Goal: Register for event/course

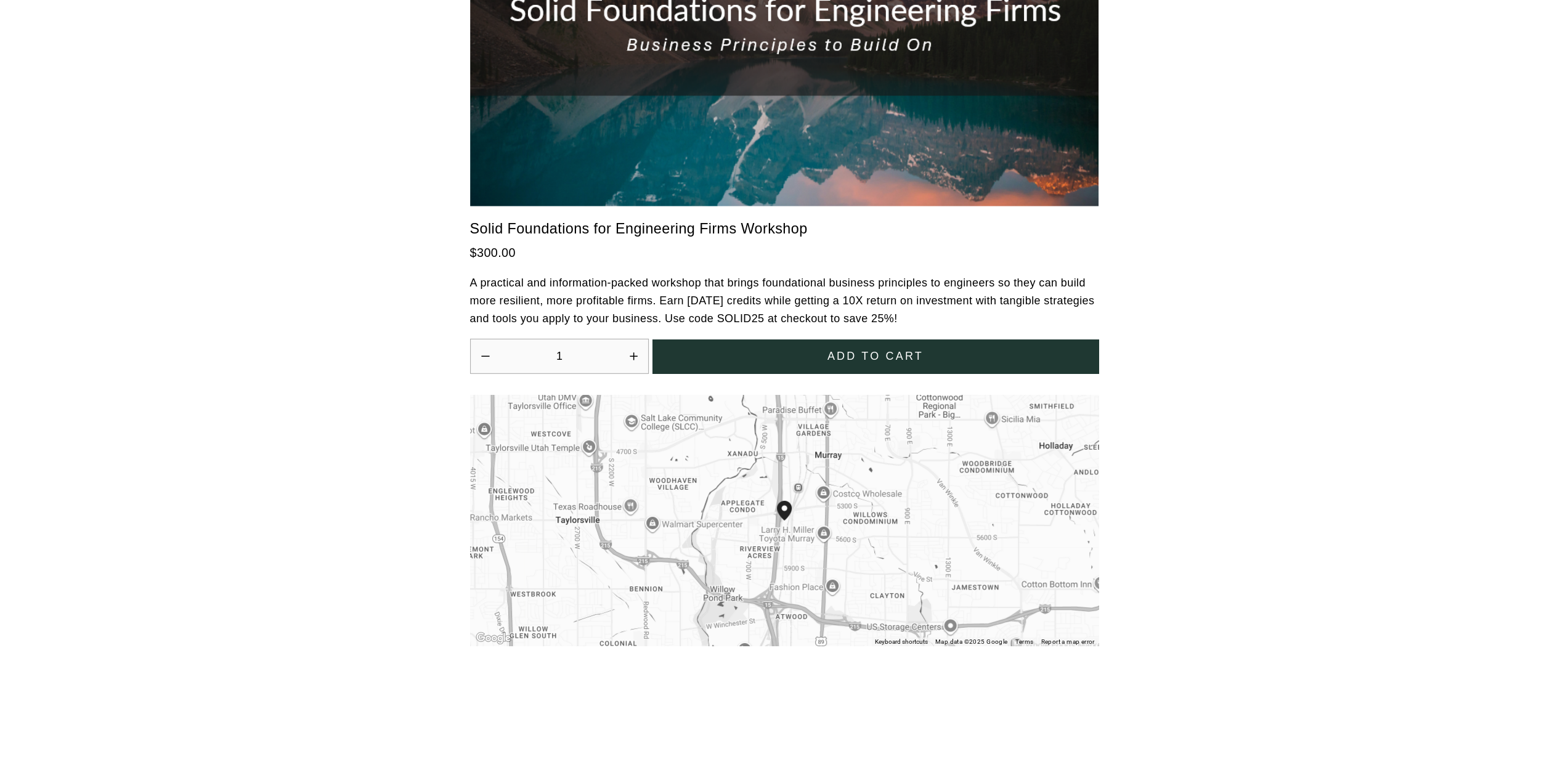
scroll to position [3490, 0]
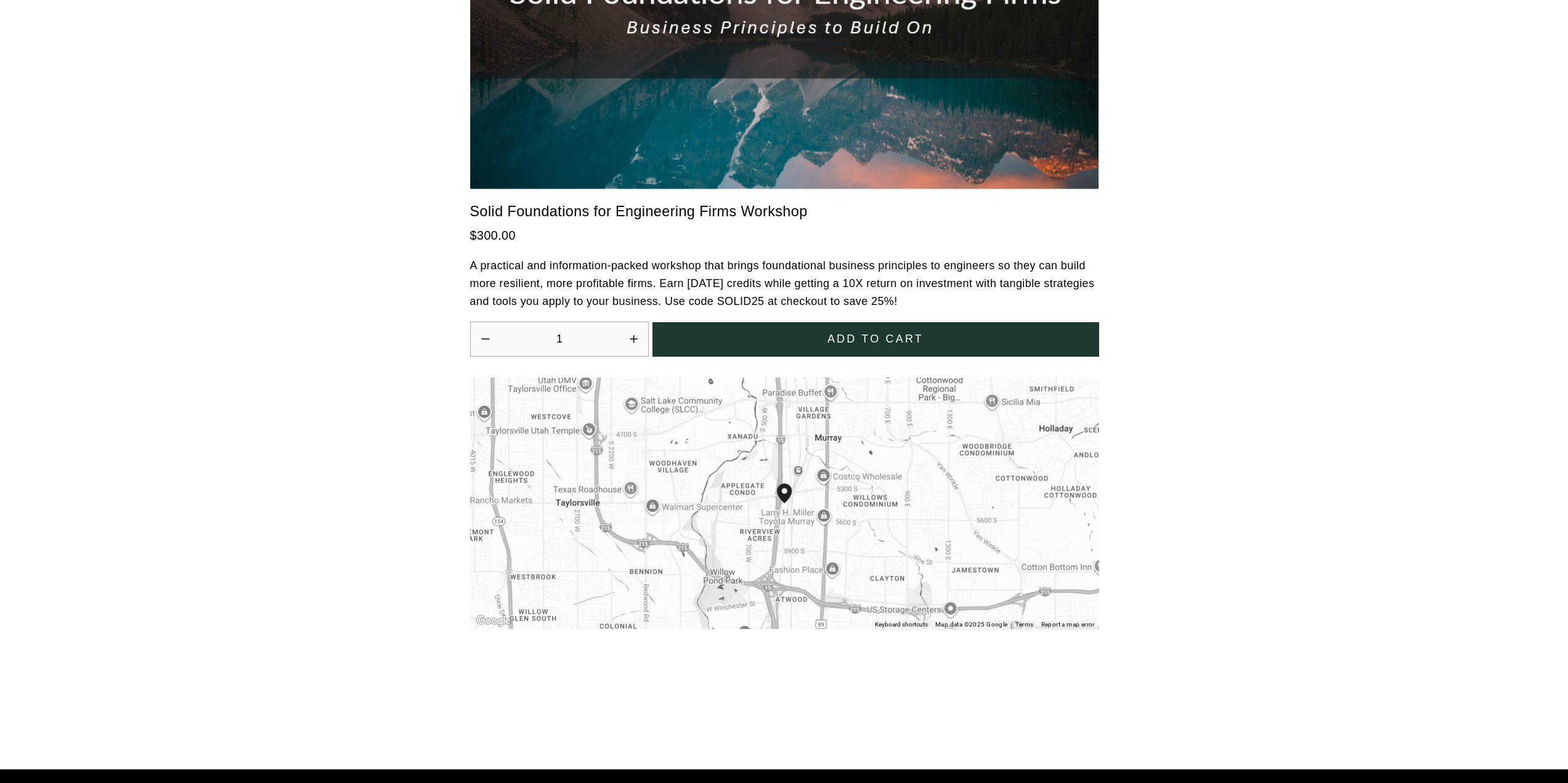
click at [739, 289] on p "A practical and information-packed workshop that brings foundational business p…" at bounding box center [784, 283] width 629 height 53
copy p "SOLID25"
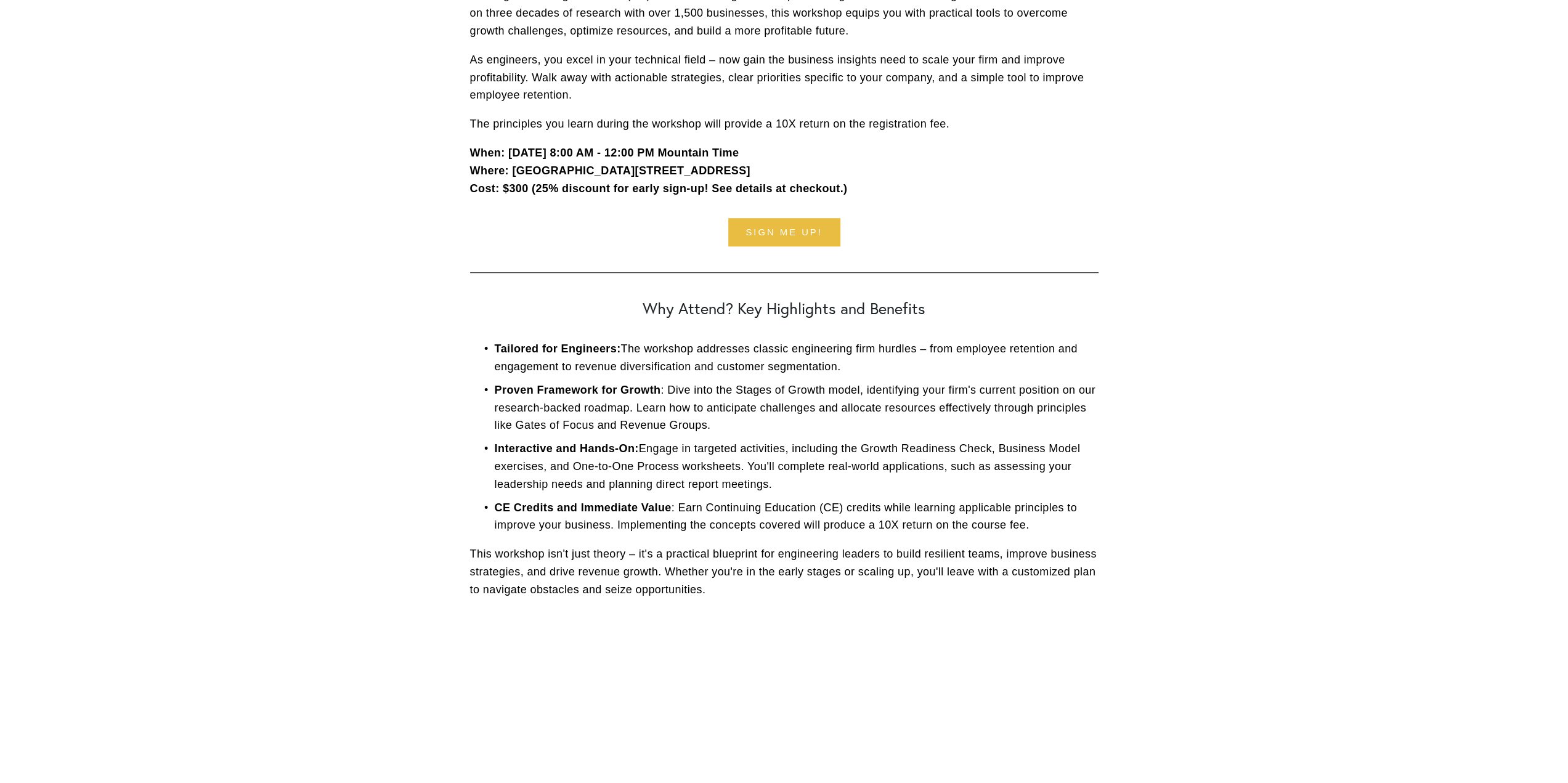
scroll to position [628, 0]
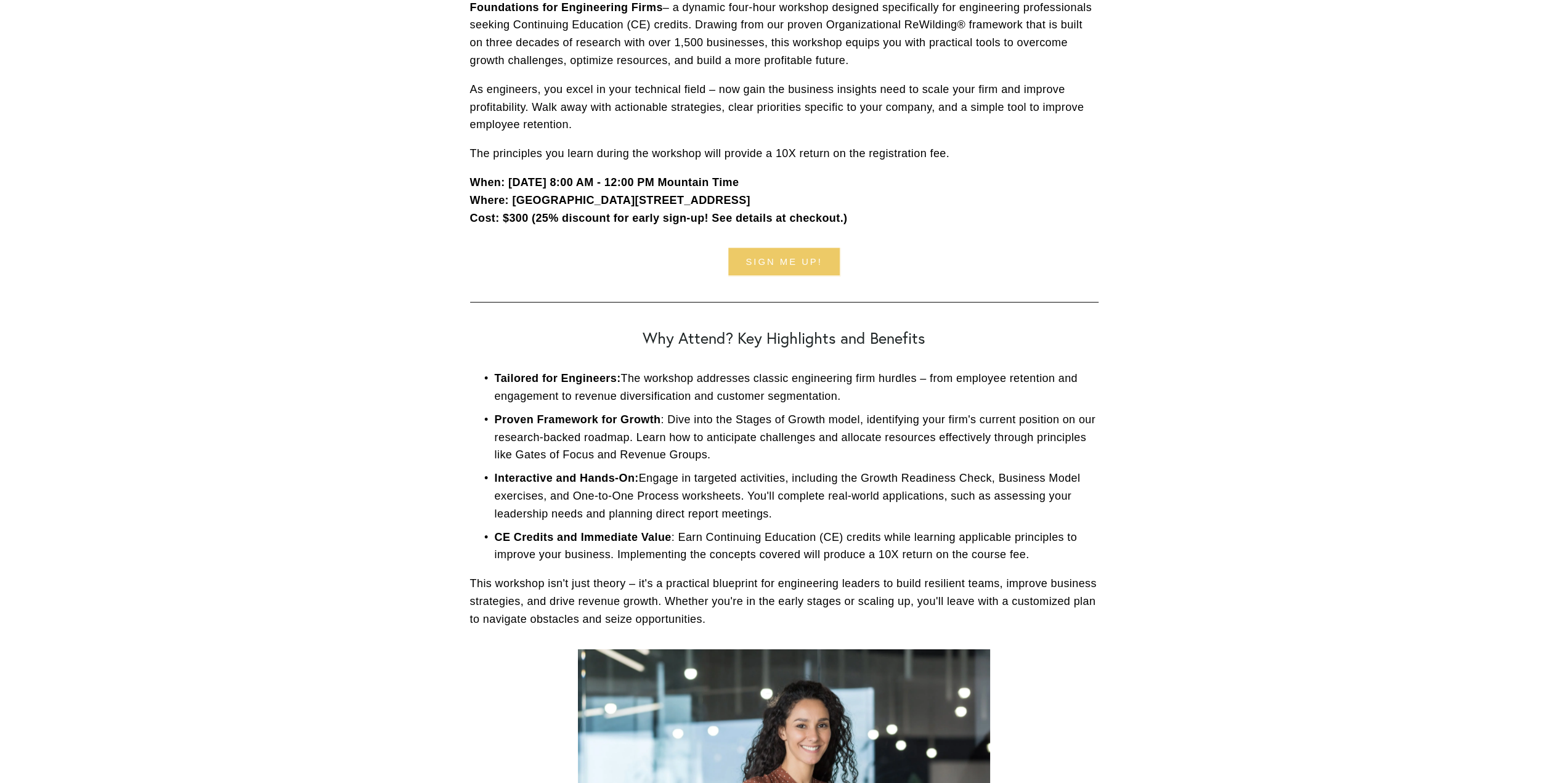
click at [815, 266] on link "Sign me up!" at bounding box center [785, 262] width 112 height 28
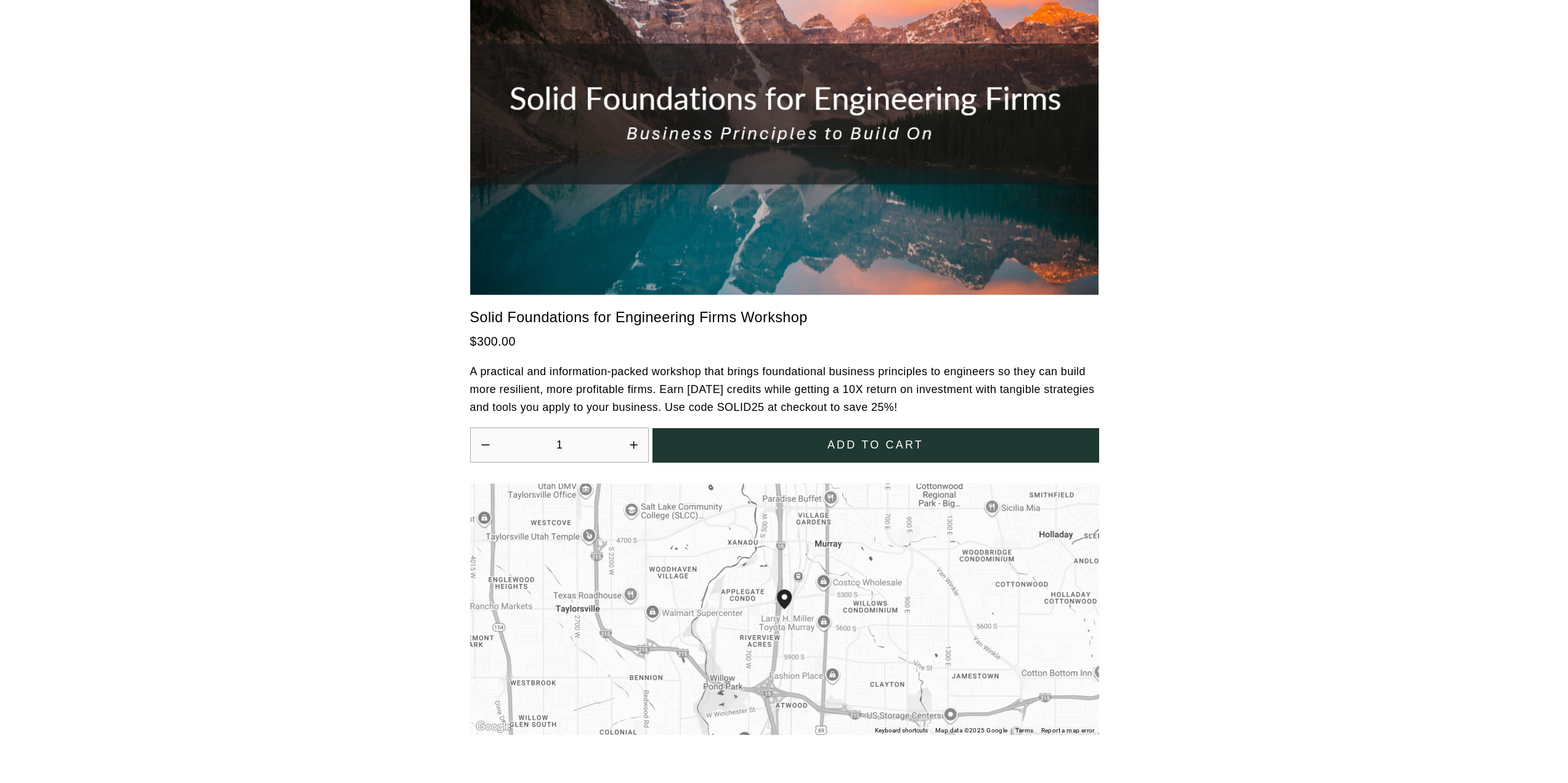
scroll to position [3397, 0]
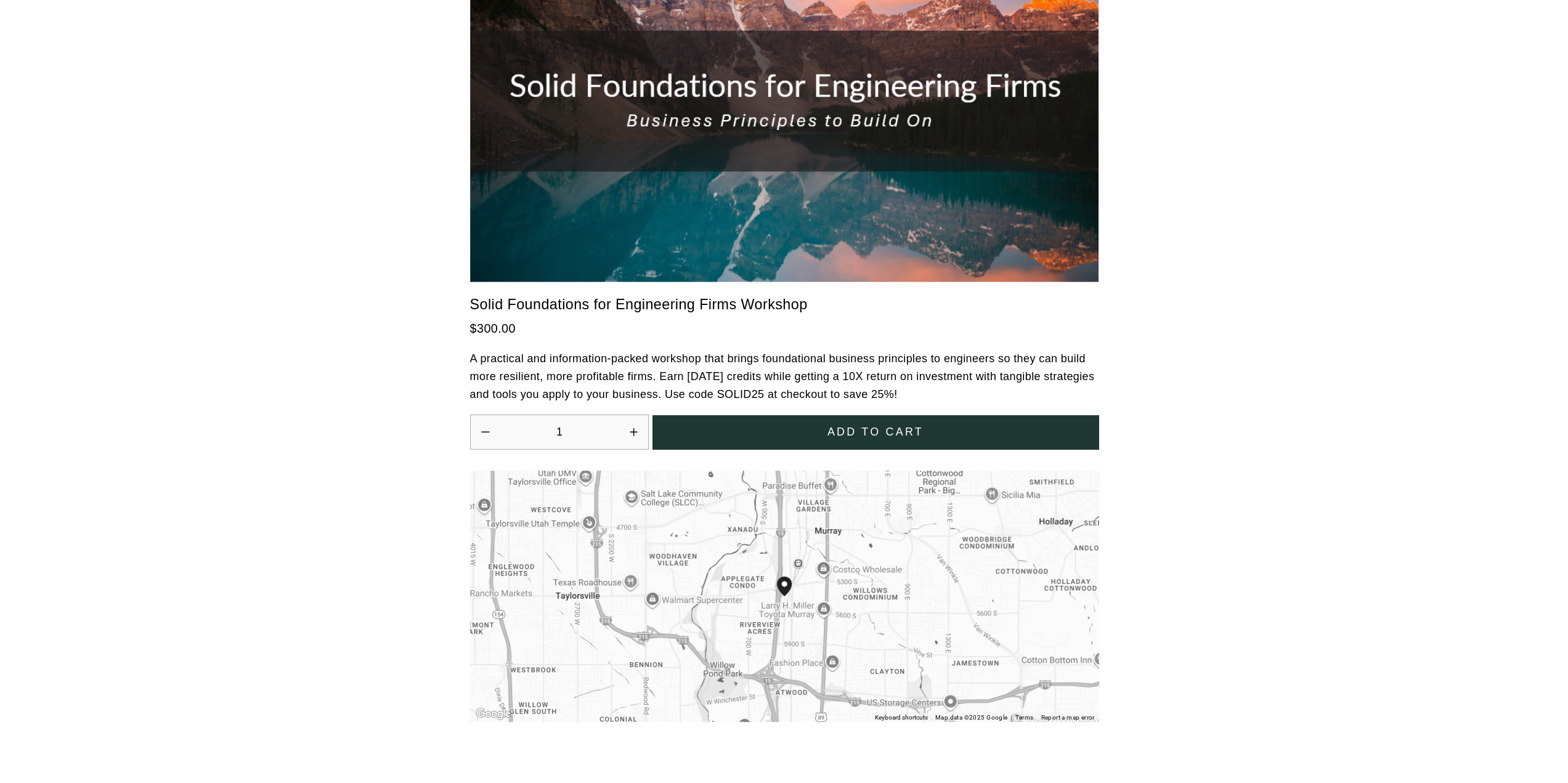
click at [748, 415] on button "Add to cart" at bounding box center [876, 432] width 446 height 34
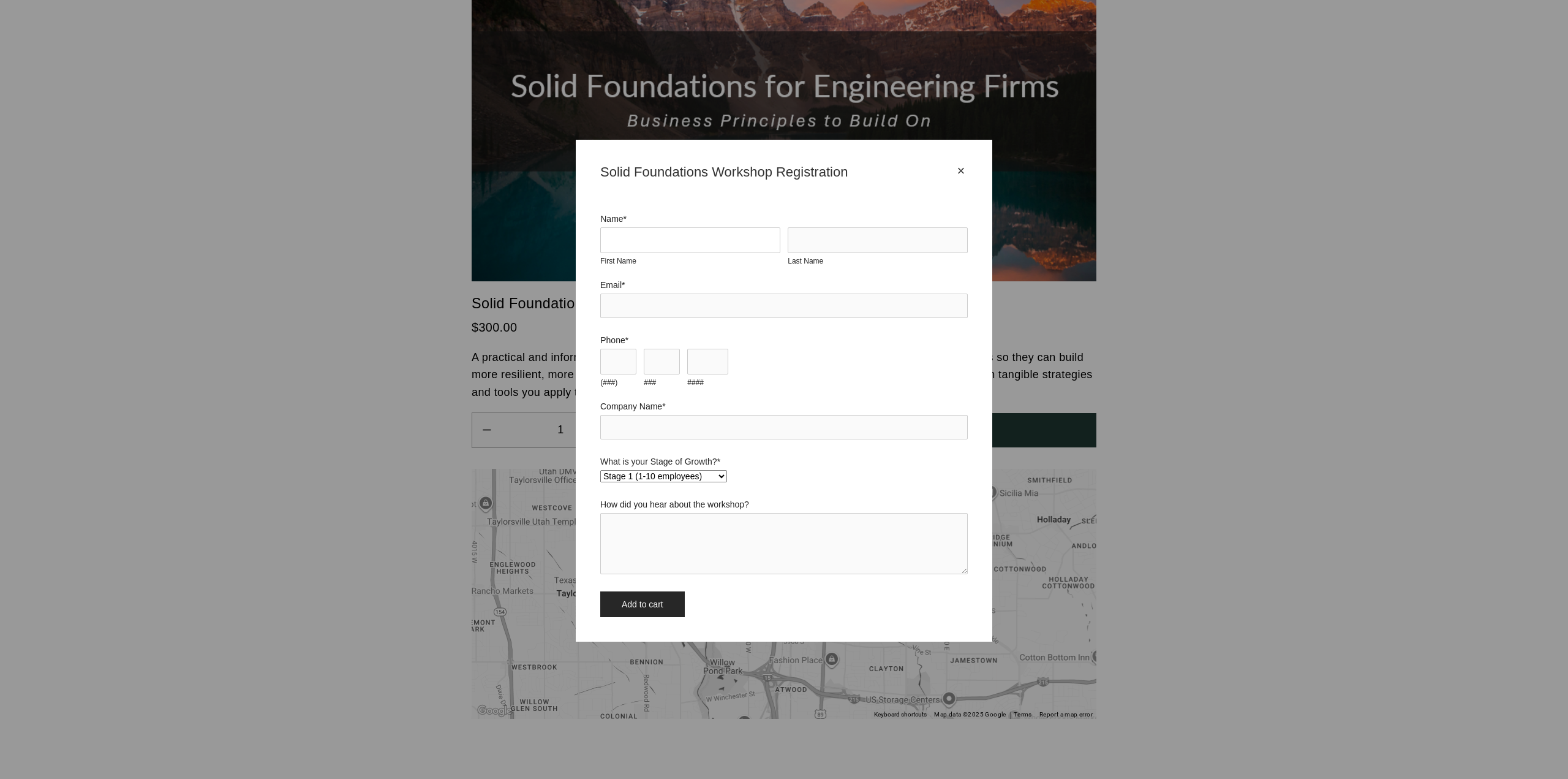
click at [680, 247] on input "First Name" at bounding box center [690, 240] width 180 height 26
type input "Jason"
type input "Klophaus"
type input "jason@klophausLLC.com"
click at [618, 367] on input "(###)" at bounding box center [618, 362] width 36 height 26
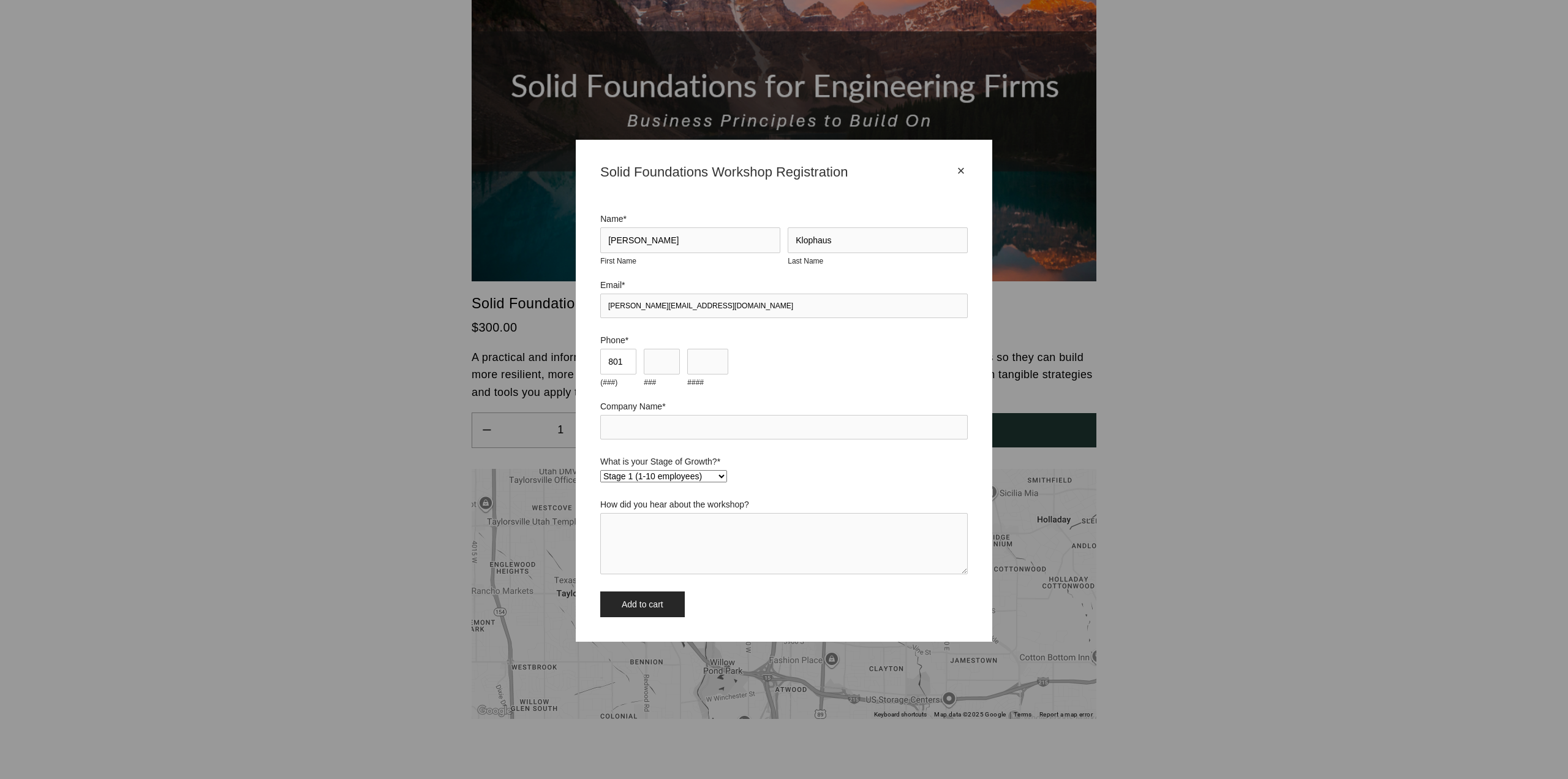
type input "801"
type input "999"
type input "8425"
click at [649, 434] on input "Company Name *" at bounding box center [784, 427] width 368 height 25
drag, startPoint x: 649, startPoint y: 433, endPoint x: 27, endPoint y: 752, distance: 699.0
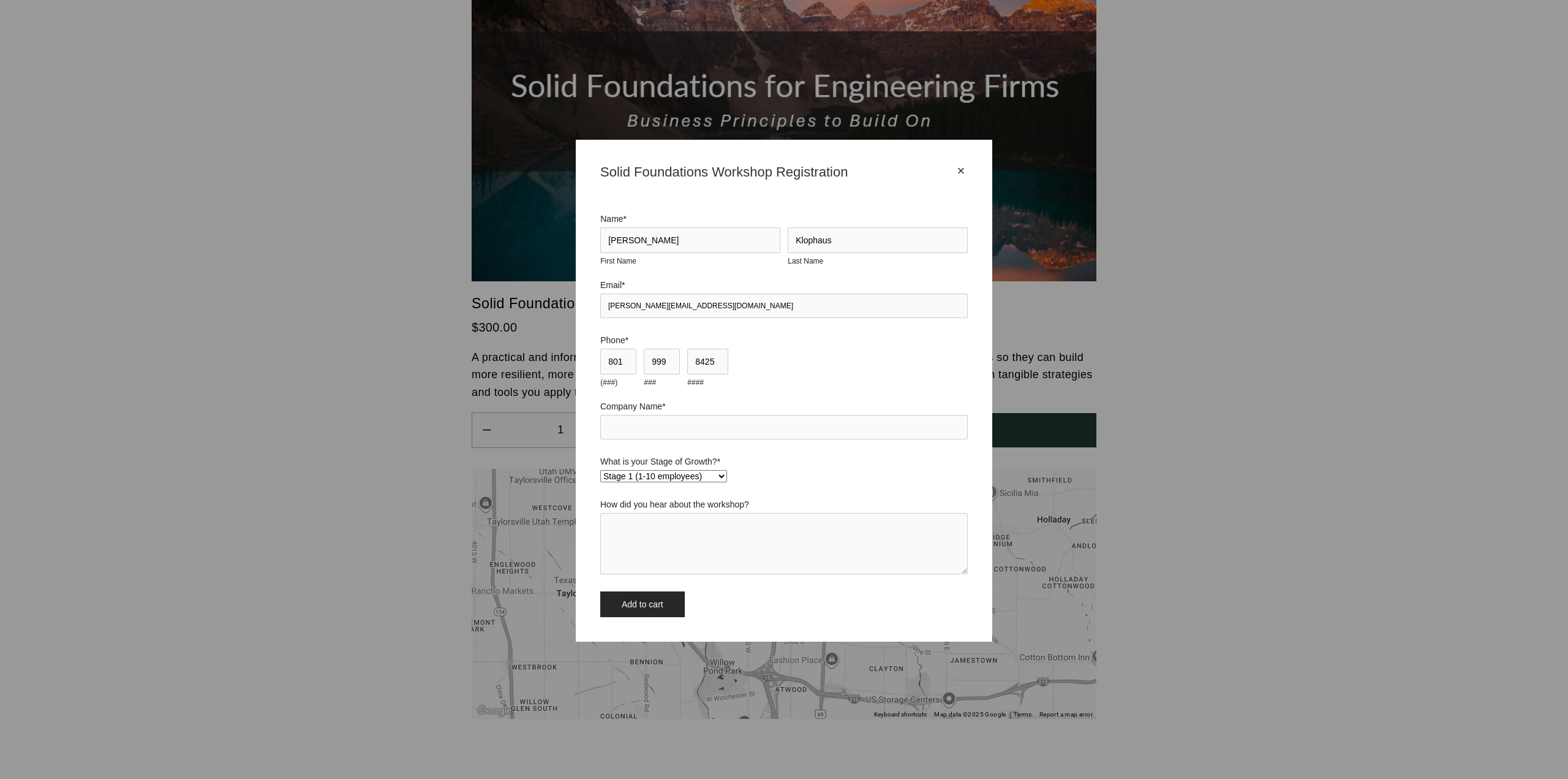
drag, startPoint x: 27, startPoint y: 752, endPoint x: 436, endPoint y: 565, distance: 449.7
click at [436, 565] on div "× Solid Foundations Workshop Registration Name * Jason First Name Klophaus Last…" at bounding box center [784, 390] width 1568 height 779
click at [628, 424] on input "Company Name *" at bounding box center [784, 427] width 368 height 25
type input "Klophaus and Associates"
click at [686, 467] on div "What is your Stage of Growth? * Stage 1 (1-10 employees) Stage 2 (11-19 employe…" at bounding box center [784, 471] width 368 height 28
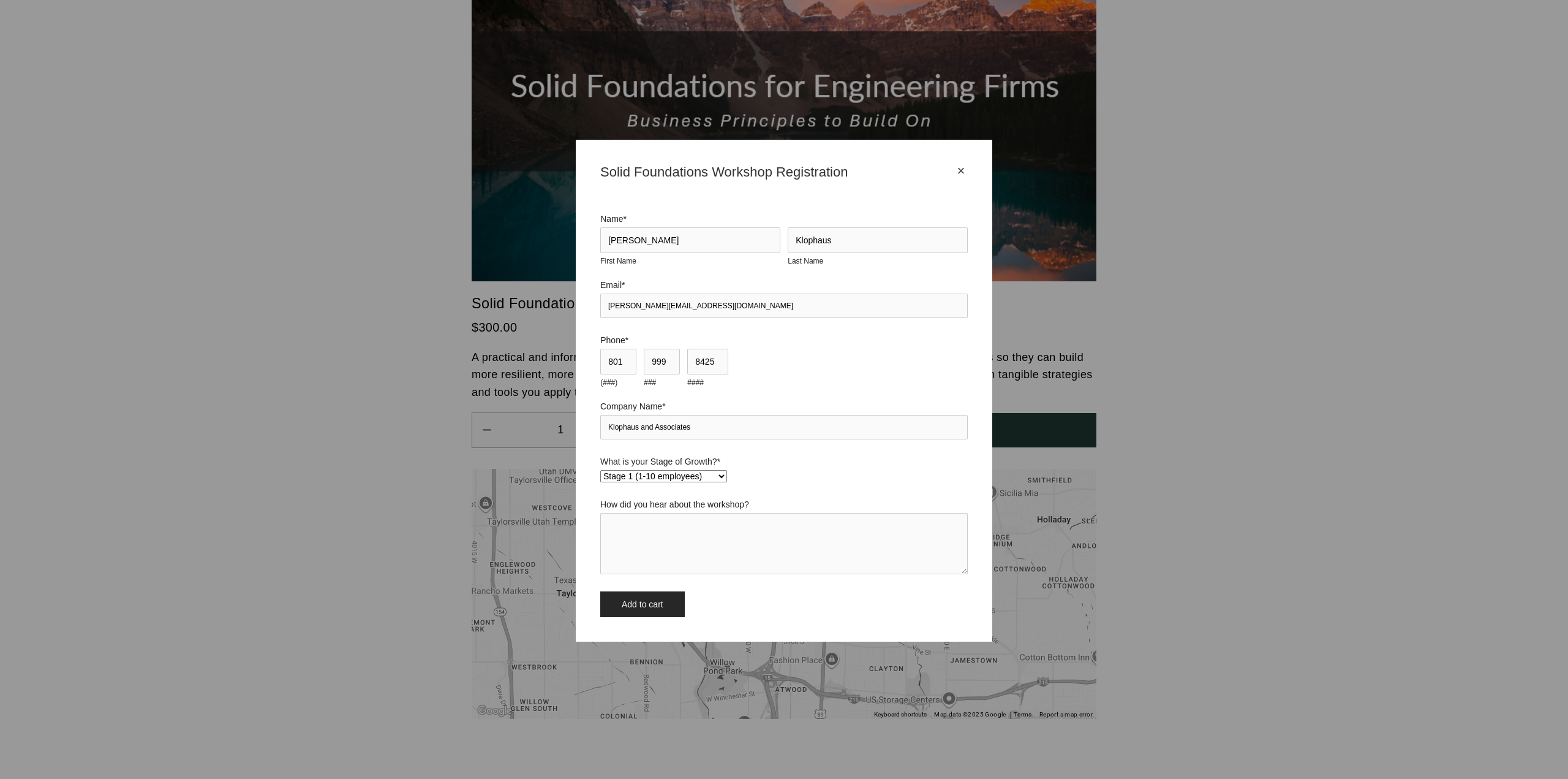
click at [691, 471] on select "Stage 1 (1-10 employees) Stage 2 (11-19 employees) Stage 3 (20-34 employees) St…" at bounding box center [663, 476] width 127 height 12
select select "Stage 2 (11-19 employees)"
click at [600, 470] on select "Stage 1 (1-10 employees) Stage 2 (11-19 employees) Stage 3 (20-34 employees) St…" at bounding box center [663, 476] width 127 height 12
click at [687, 522] on textarea "How did you hear about the workshop?" at bounding box center [784, 543] width 368 height 61
type textarea "from Cliff Forsgren"
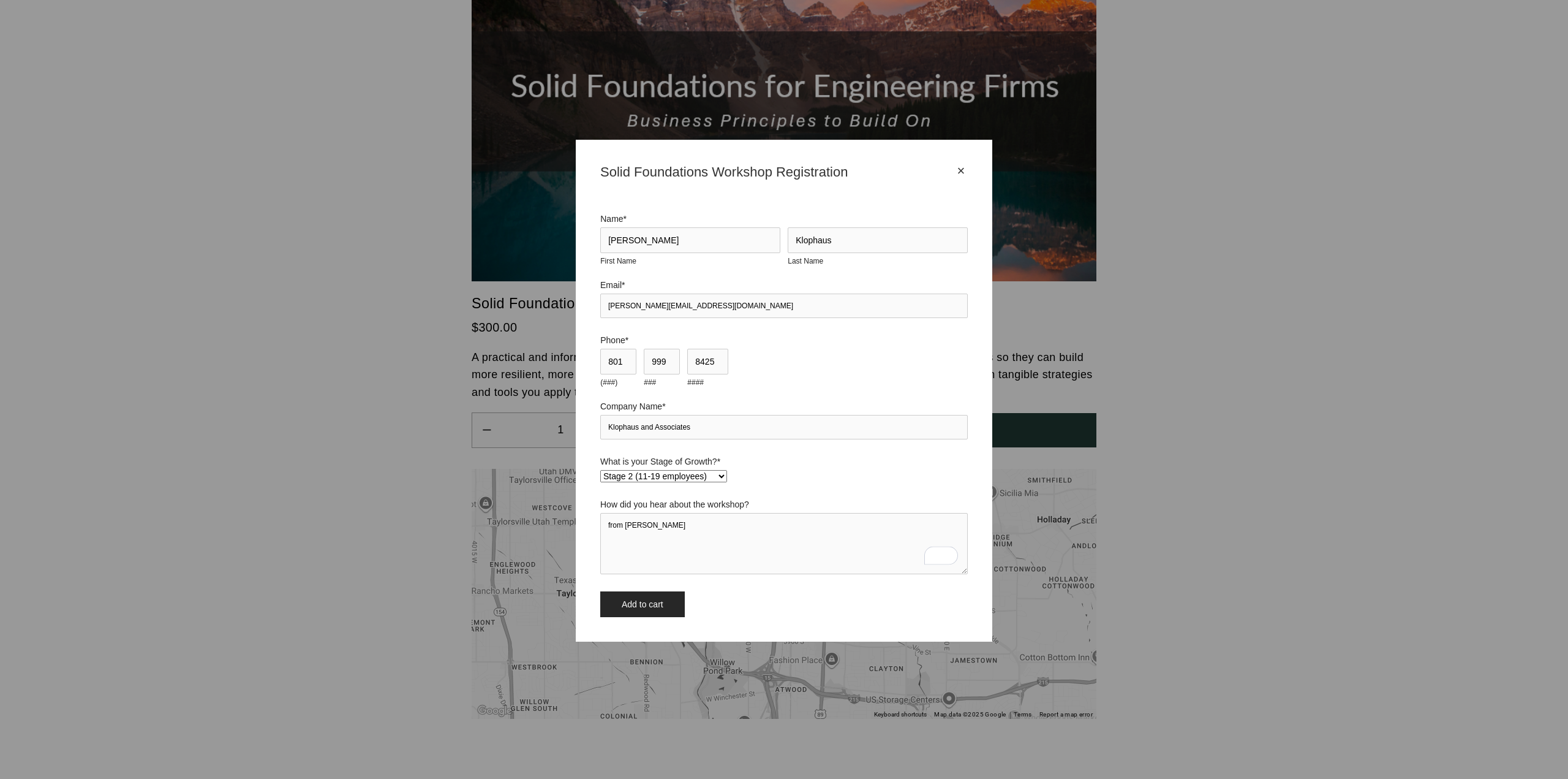
click at [634, 604] on input "Add to cart" at bounding box center [643, 604] width 85 height 26
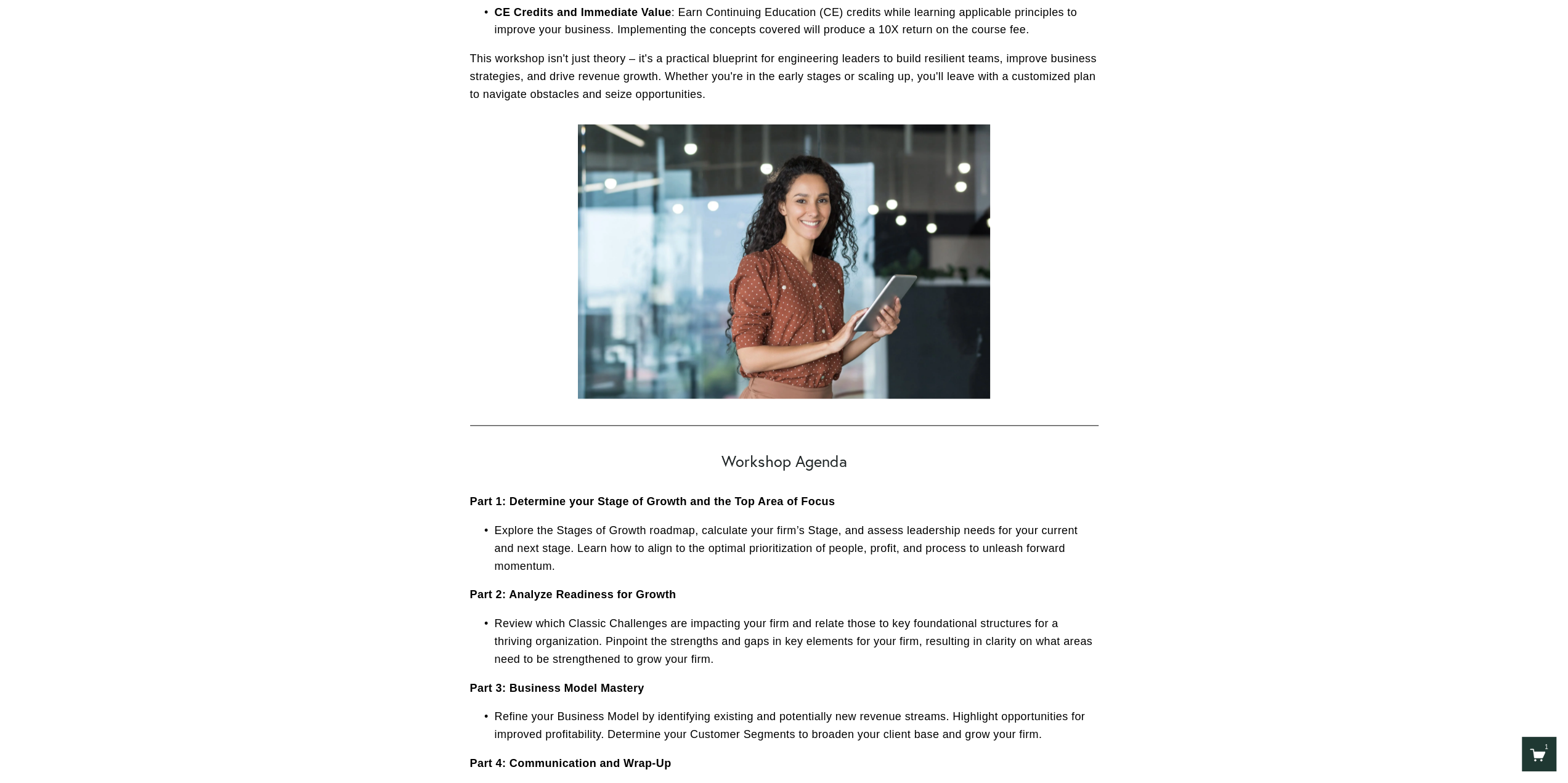
scroll to position [1150, 0]
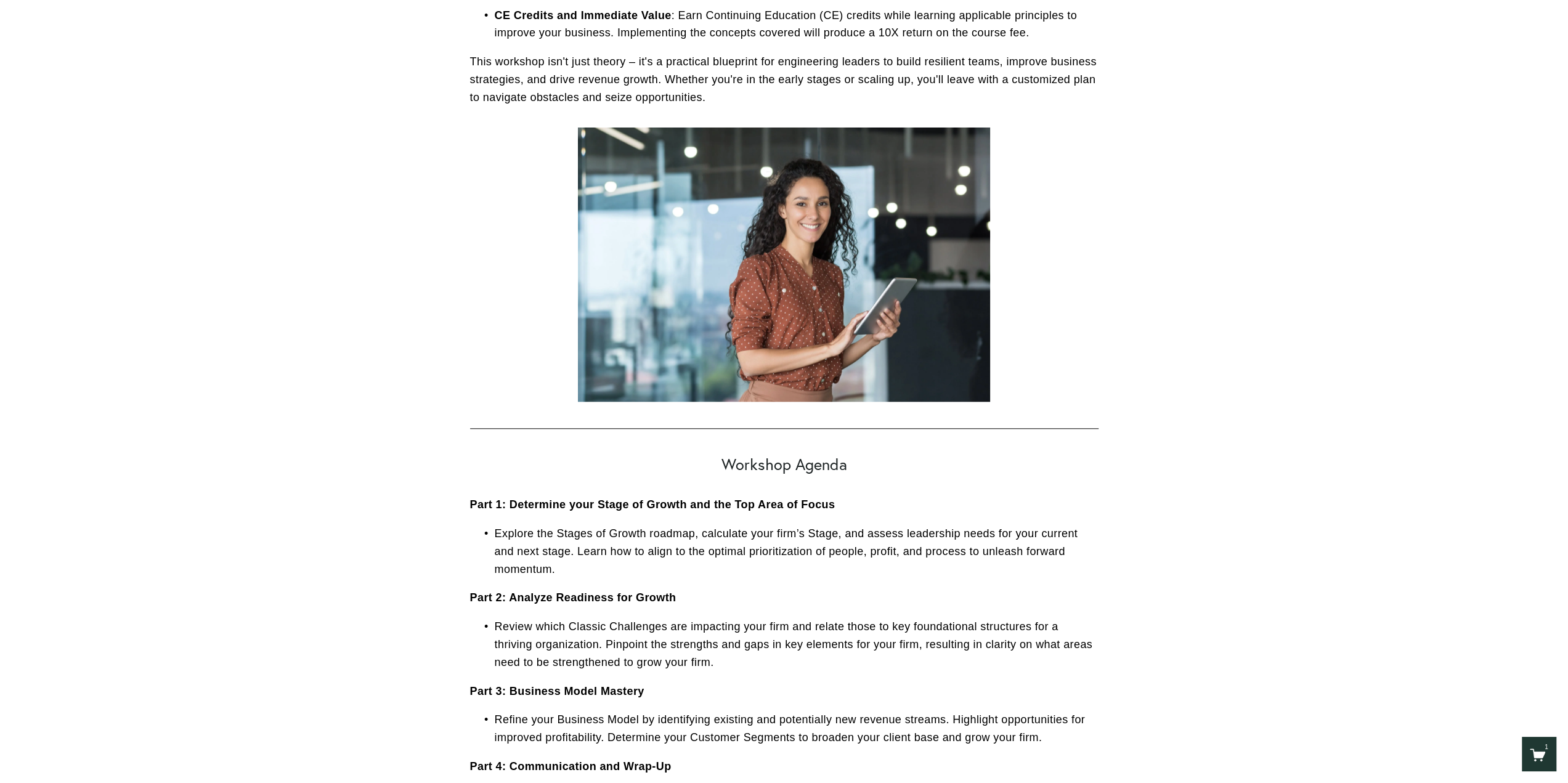
click at [1529, 756] on div "1" at bounding box center [1539, 753] width 34 height 34
click at [1536, 755] on icon "One item in cart" at bounding box center [1539, 754] width 11 height 6
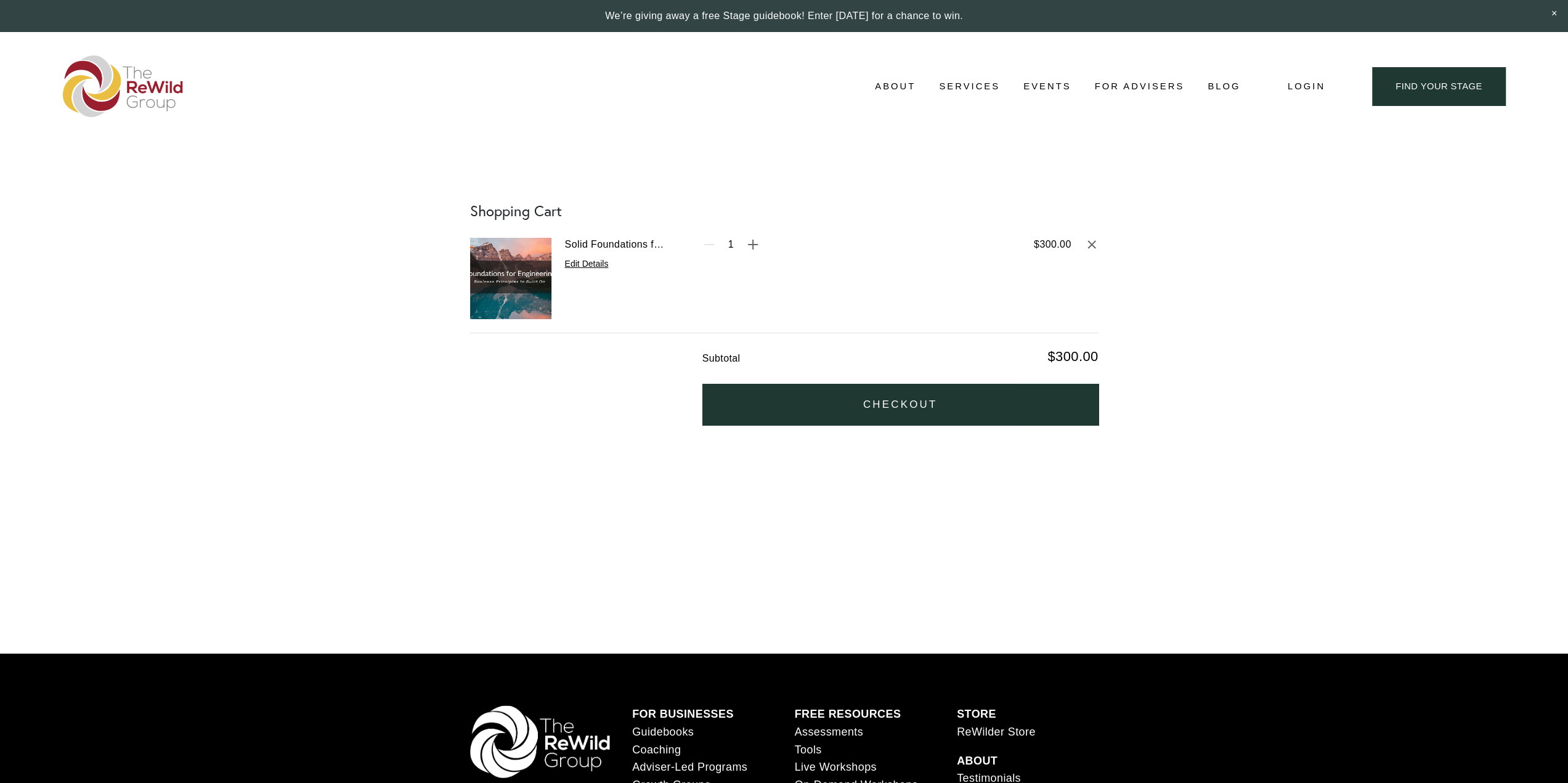
click at [769, 404] on button "Checkout" at bounding box center [901, 404] width 396 height 41
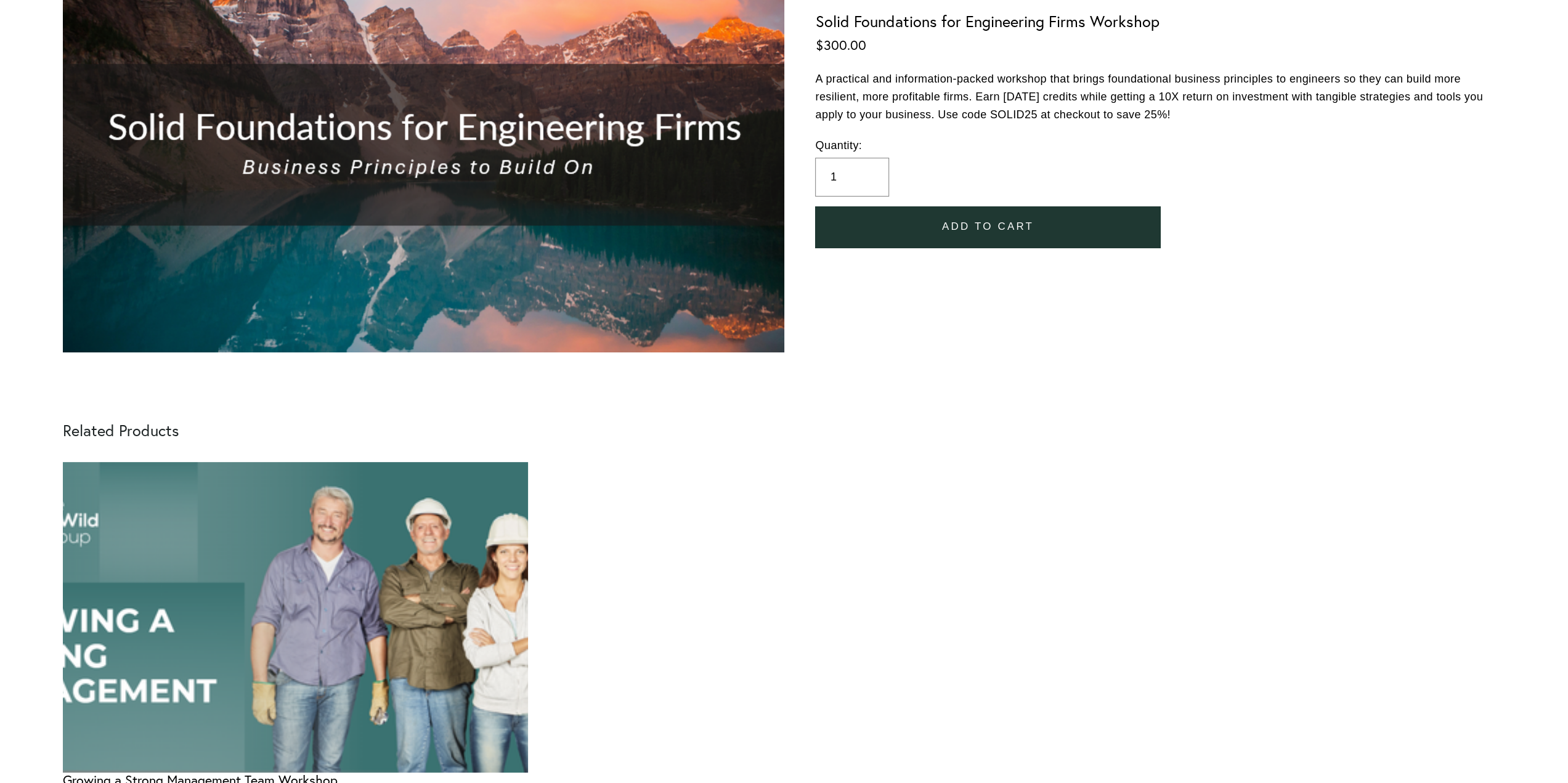
scroll to position [205, 0]
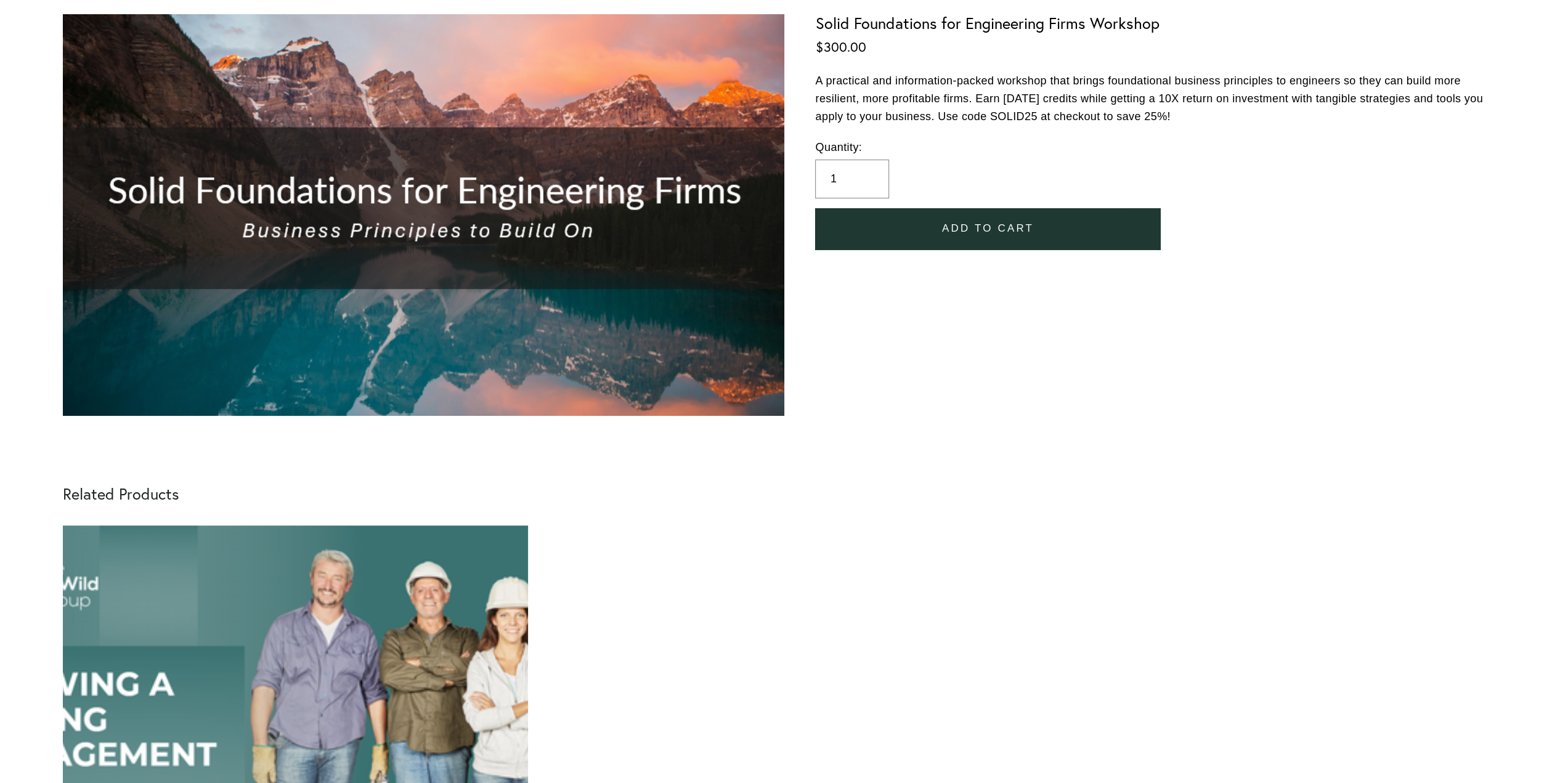
click at [551, 187] on div "Image 1 of 1" at bounding box center [424, 215] width 722 height 402
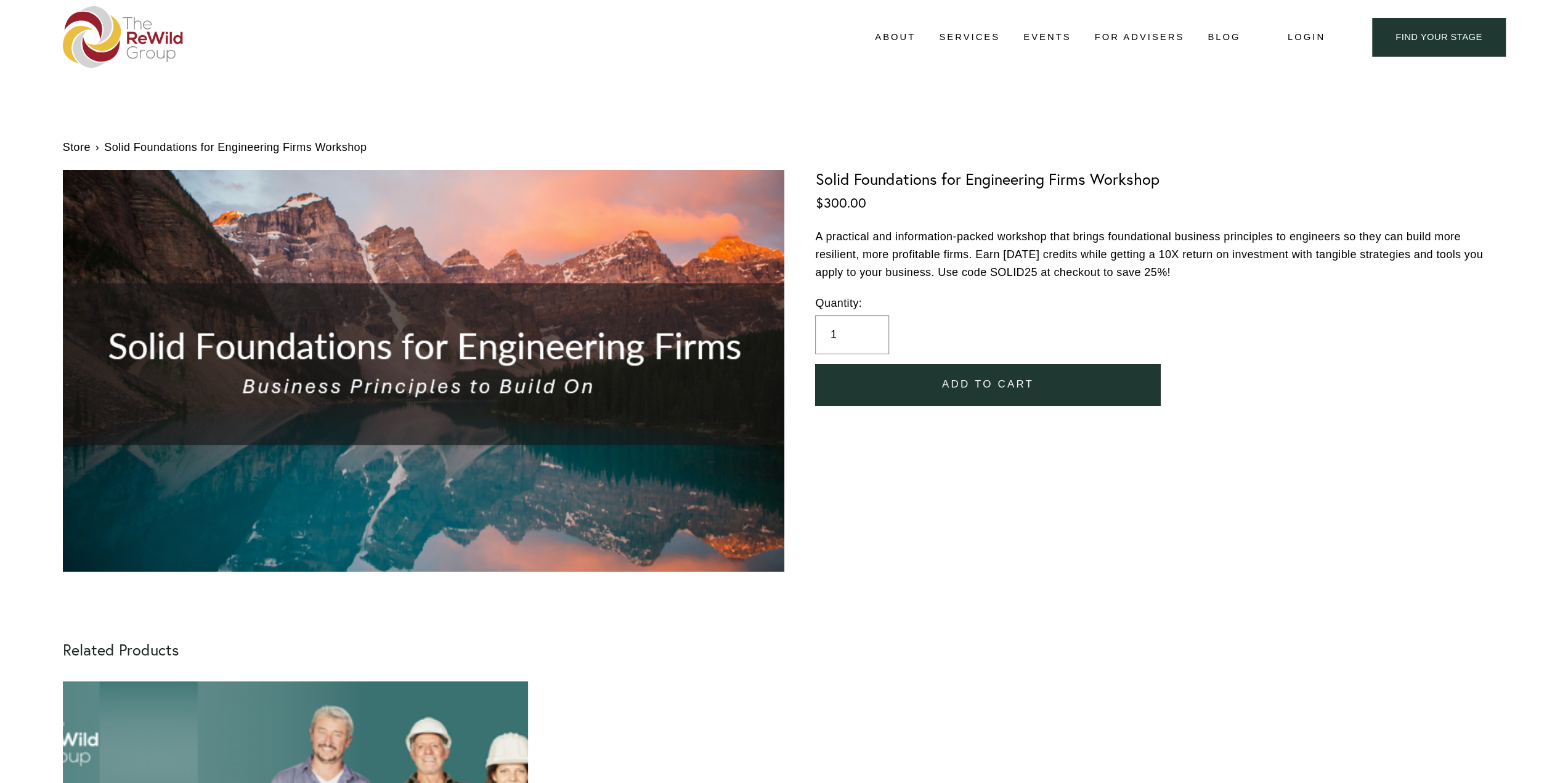
scroll to position [0, 0]
